Goal: Check status: Check status

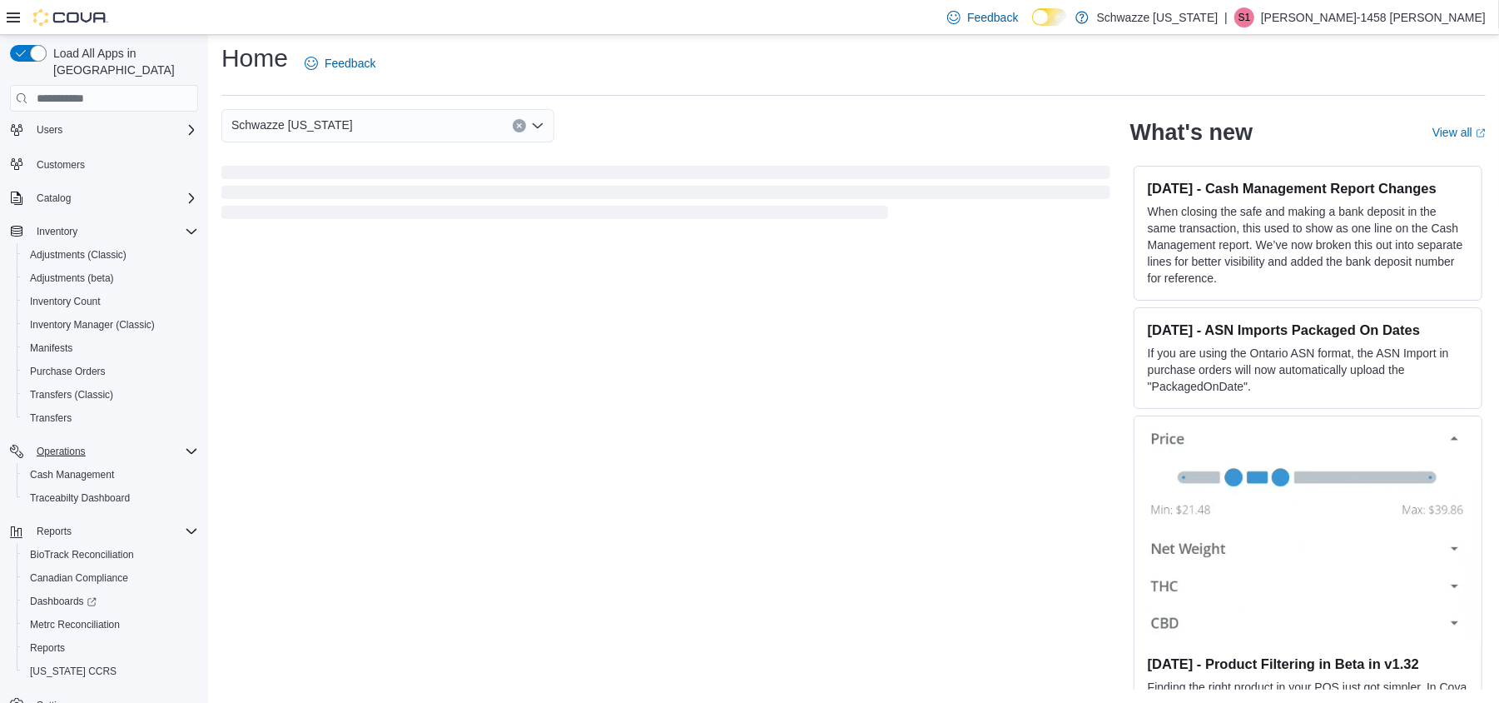
scroll to position [57, 0]
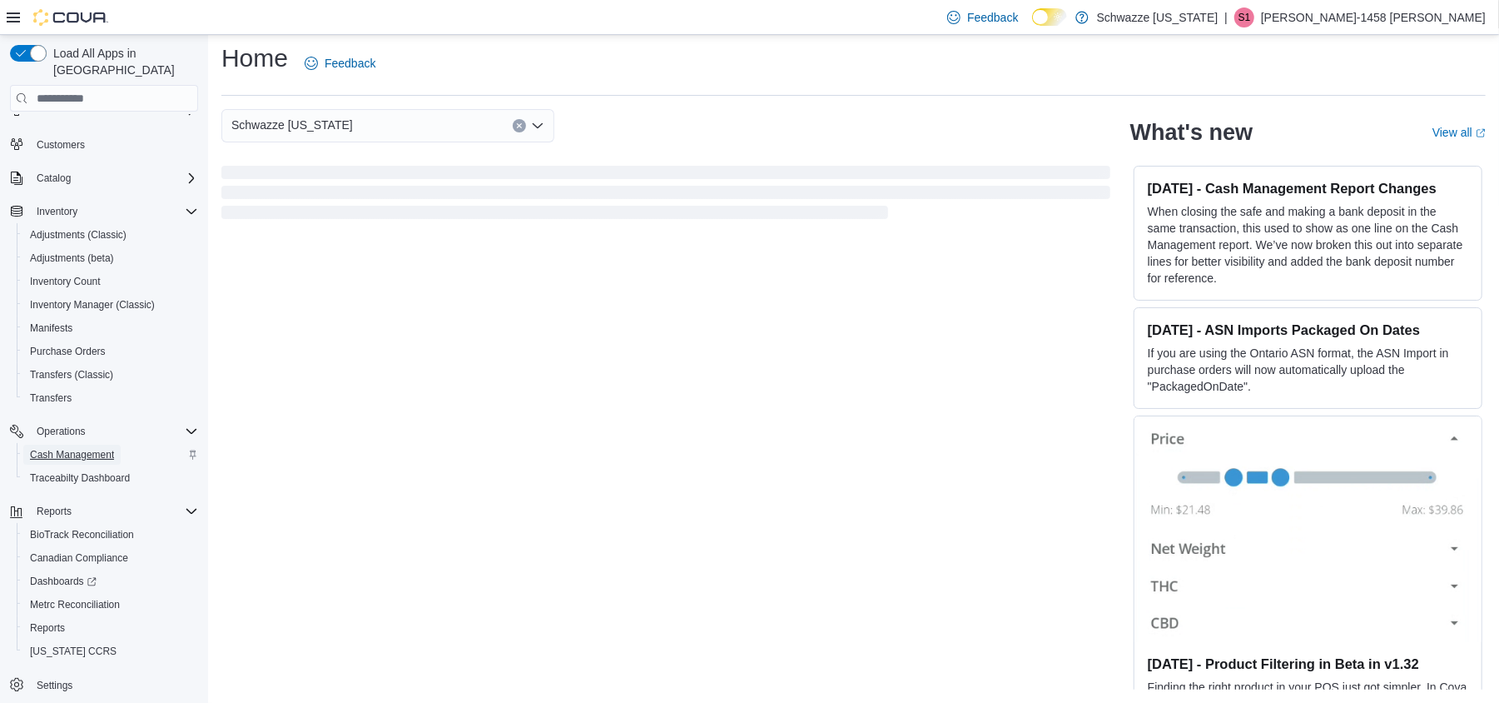
click at [57, 448] on span "Cash Management" at bounding box center [72, 454] width 84 height 13
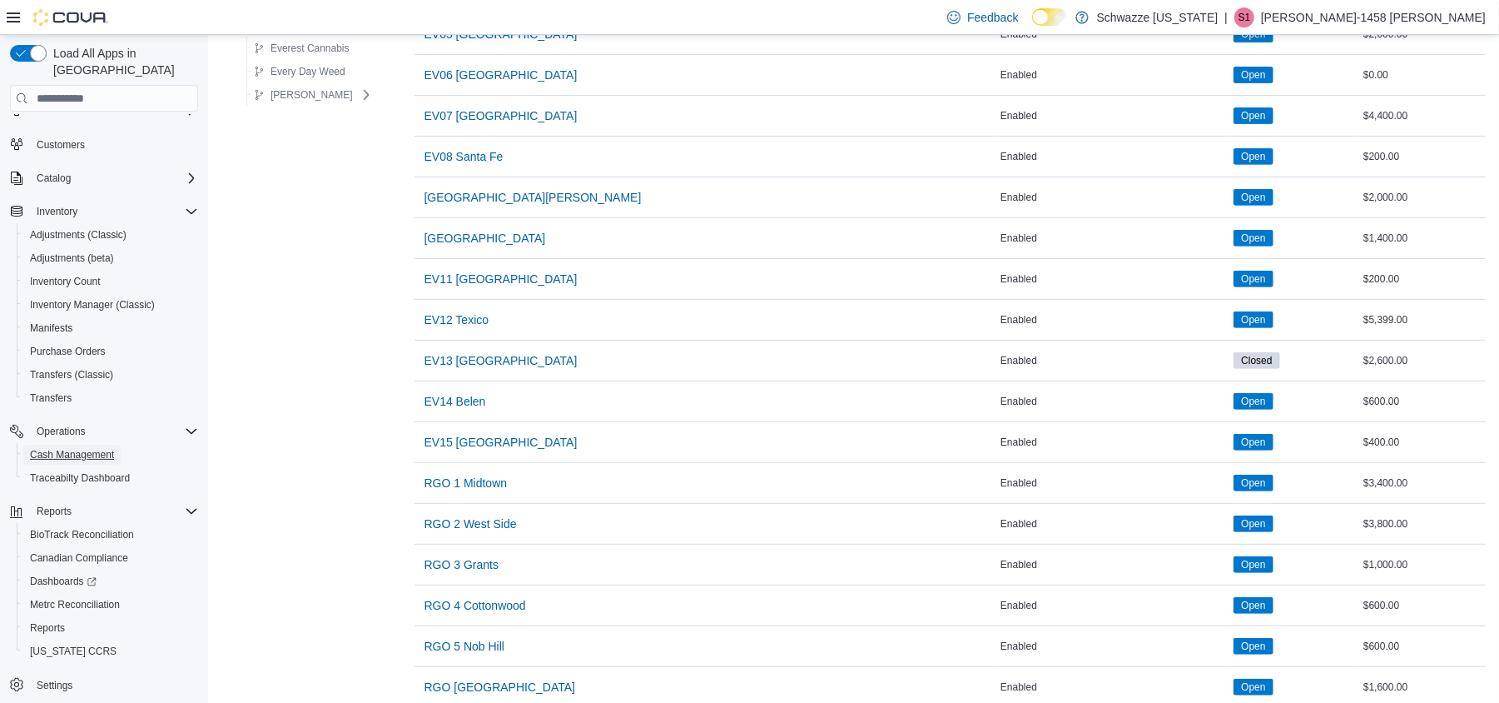
scroll to position [444, 0]
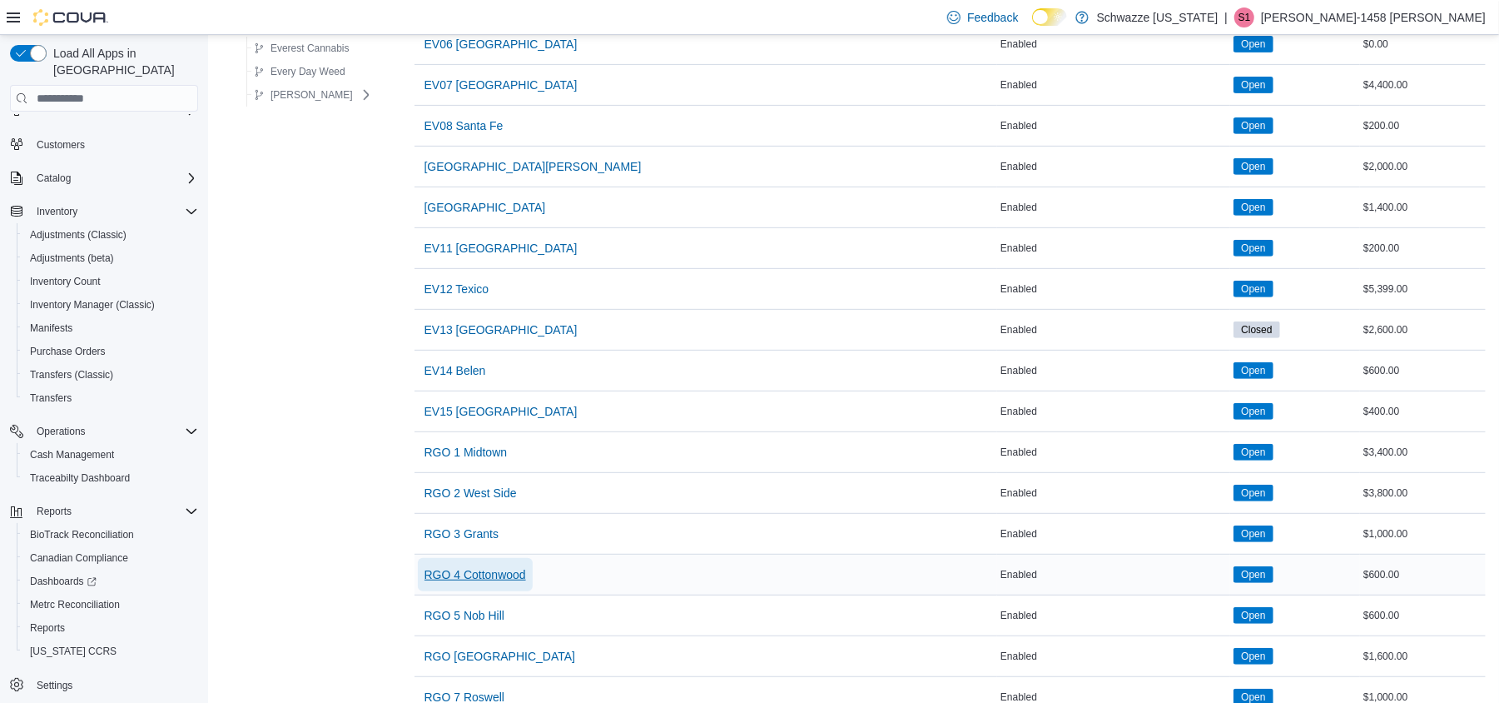
click at [450, 577] on span "RGO 4 Cottonwood" at bounding box center [476, 574] width 102 height 17
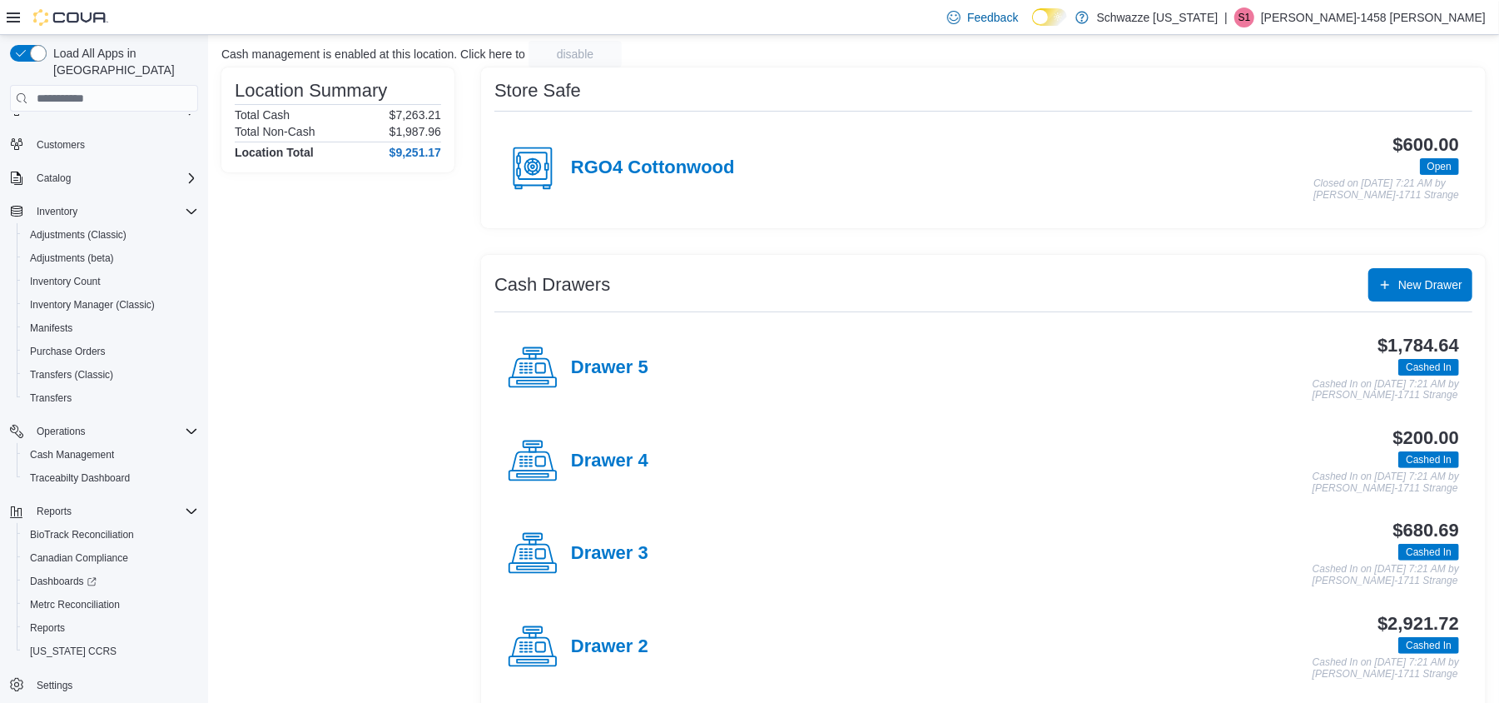
scroll to position [111, 0]
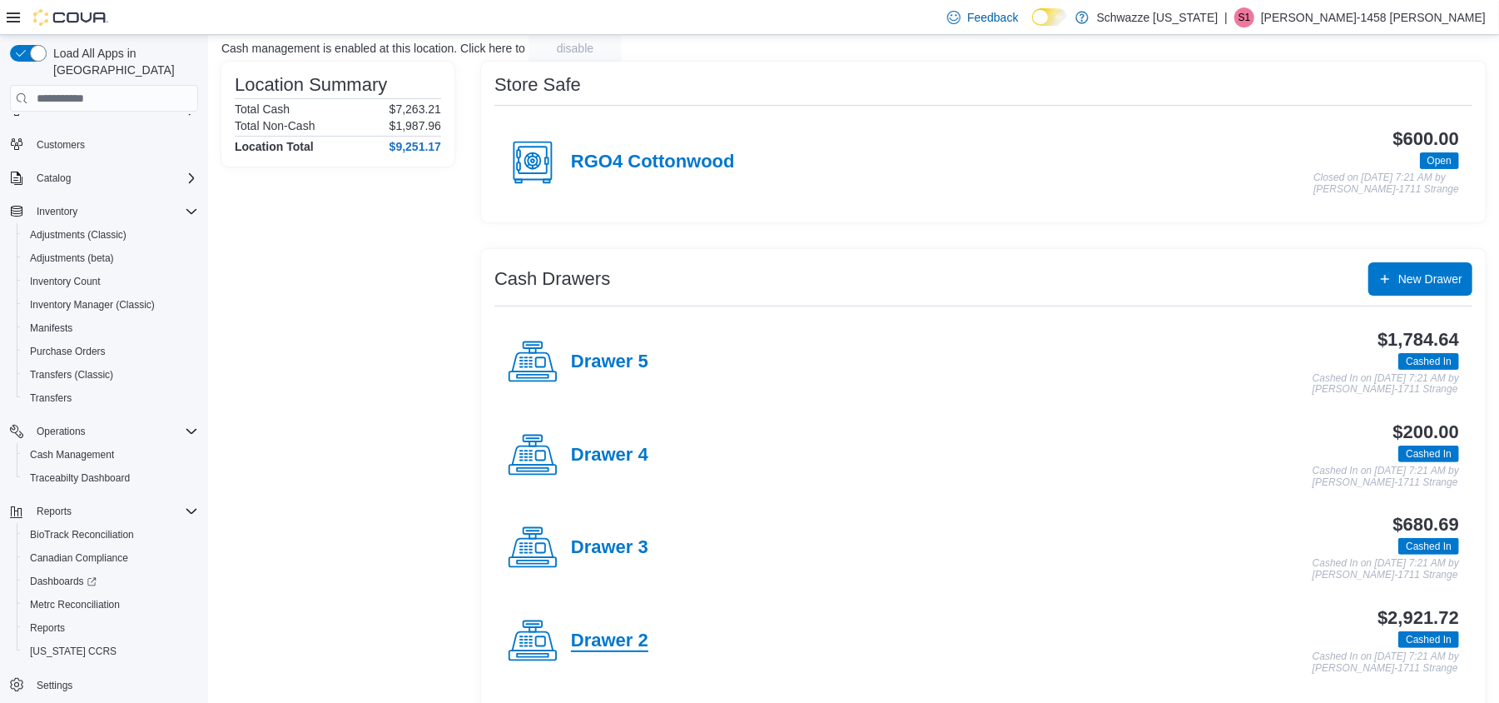
click at [590, 648] on h4 "Drawer 2" at bounding box center [609, 641] width 77 height 22
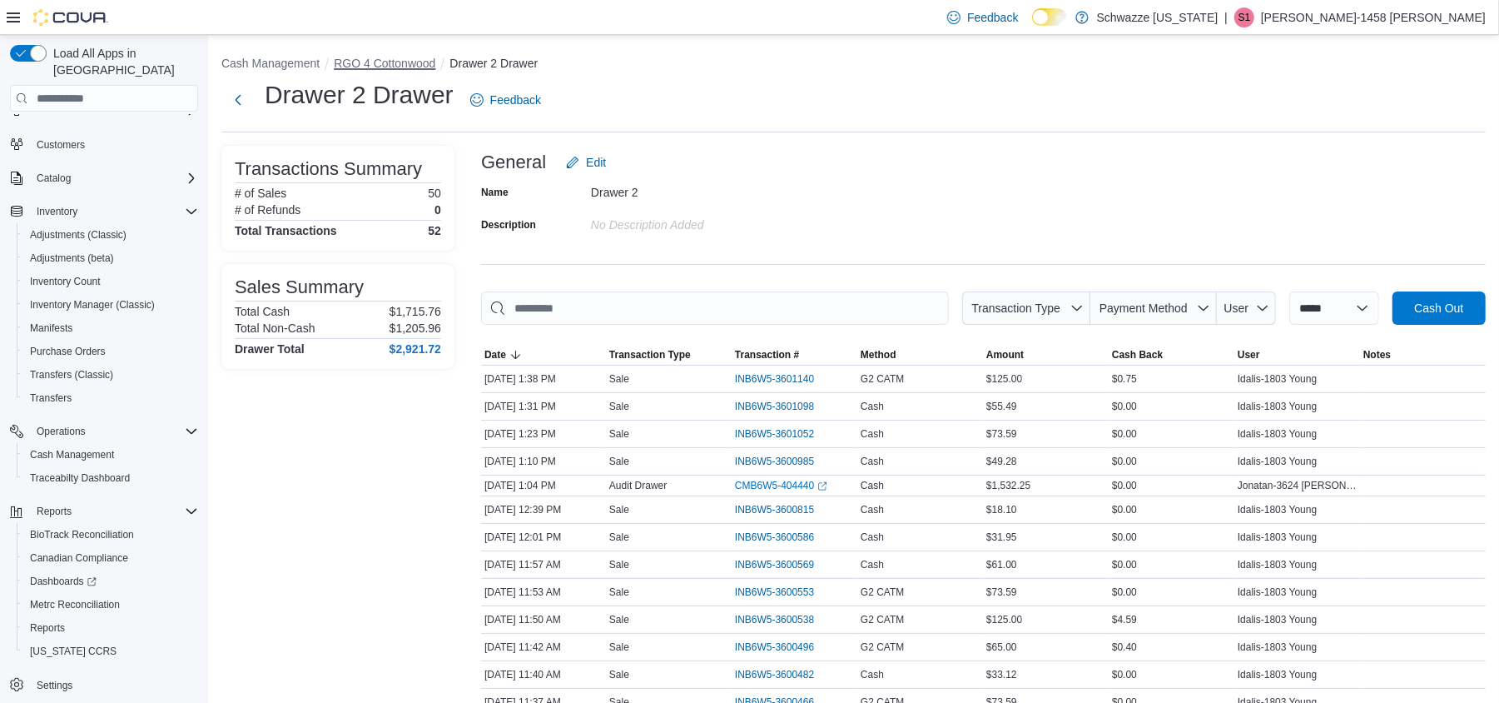
click at [365, 58] on button "RGO 4 Cottonwood" at bounding box center [385, 63] width 102 height 13
